Goal: Task Accomplishment & Management: Manage account settings

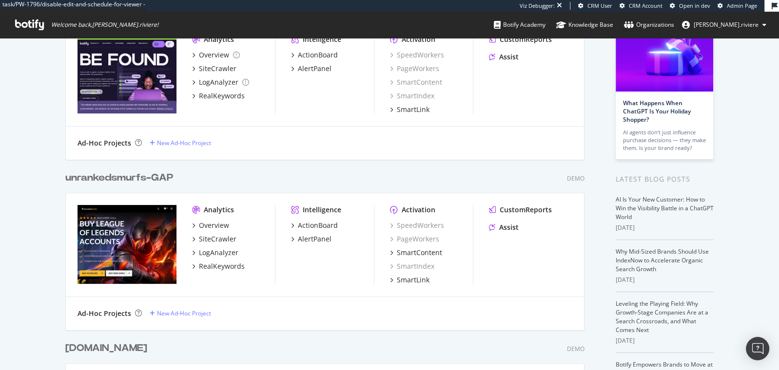
scroll to position [75, 0]
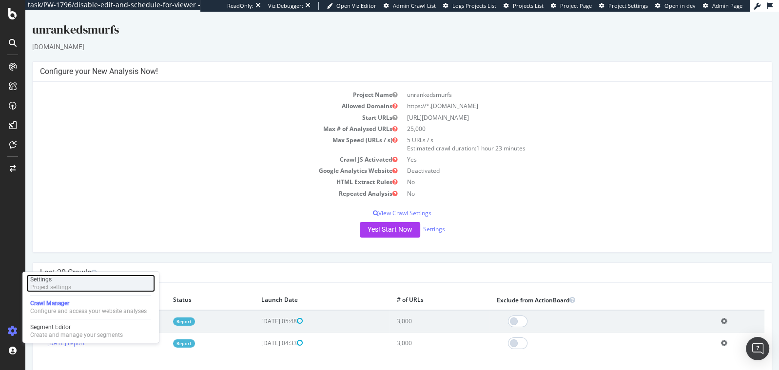
click at [52, 278] on div "Settings" at bounding box center [50, 280] width 41 height 8
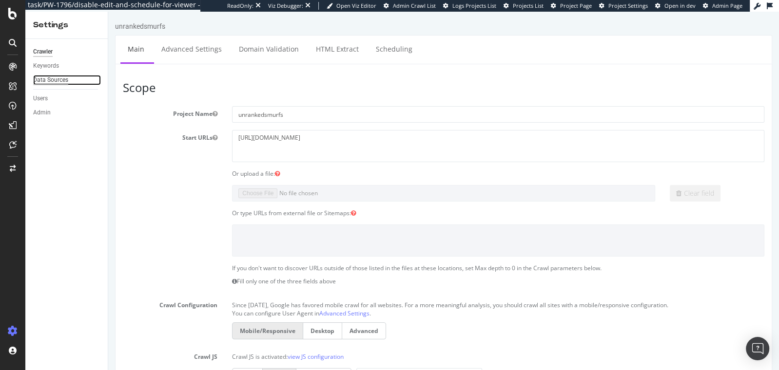
click at [65, 80] on div "Data Sources" at bounding box center [50, 80] width 35 height 10
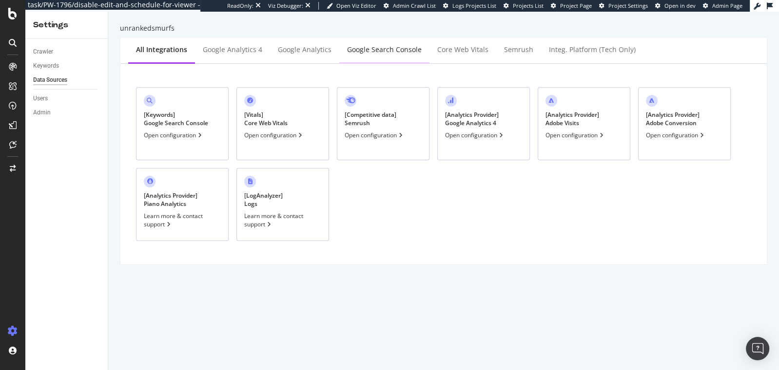
click at [375, 48] on div "Google Search Console" at bounding box center [384, 50] width 75 height 10
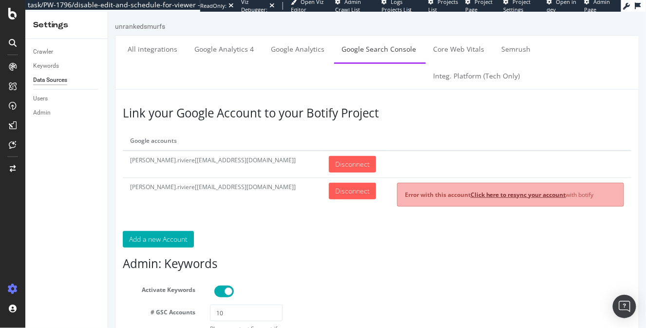
click at [482, 190] on link "Click here to resync your account" at bounding box center [517, 194] width 95 height 8
